Goal: Find specific page/section: Find specific page/section

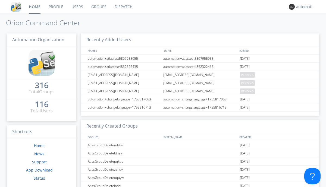
click at [123, 7] on link "Dispatch" at bounding box center [124, 7] width 26 height 14
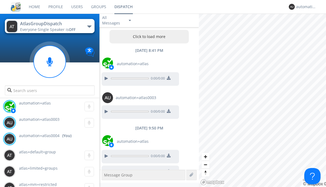
click at [148, 37] on button "Click to load more" at bounding box center [150, 37] width 80 height 14
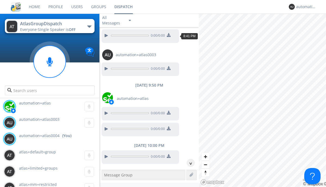
scroll to position [27, 0]
click at [189, 163] on div "^" at bounding box center [191, 163] width 8 height 8
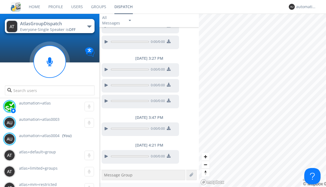
scroll to position [439, 0]
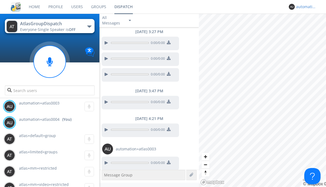
click at [305, 7] on div "automation+atlas0004" at bounding box center [306, 6] width 20 height 5
